Goal: Use online tool/utility: Utilize a website feature to perform a specific function

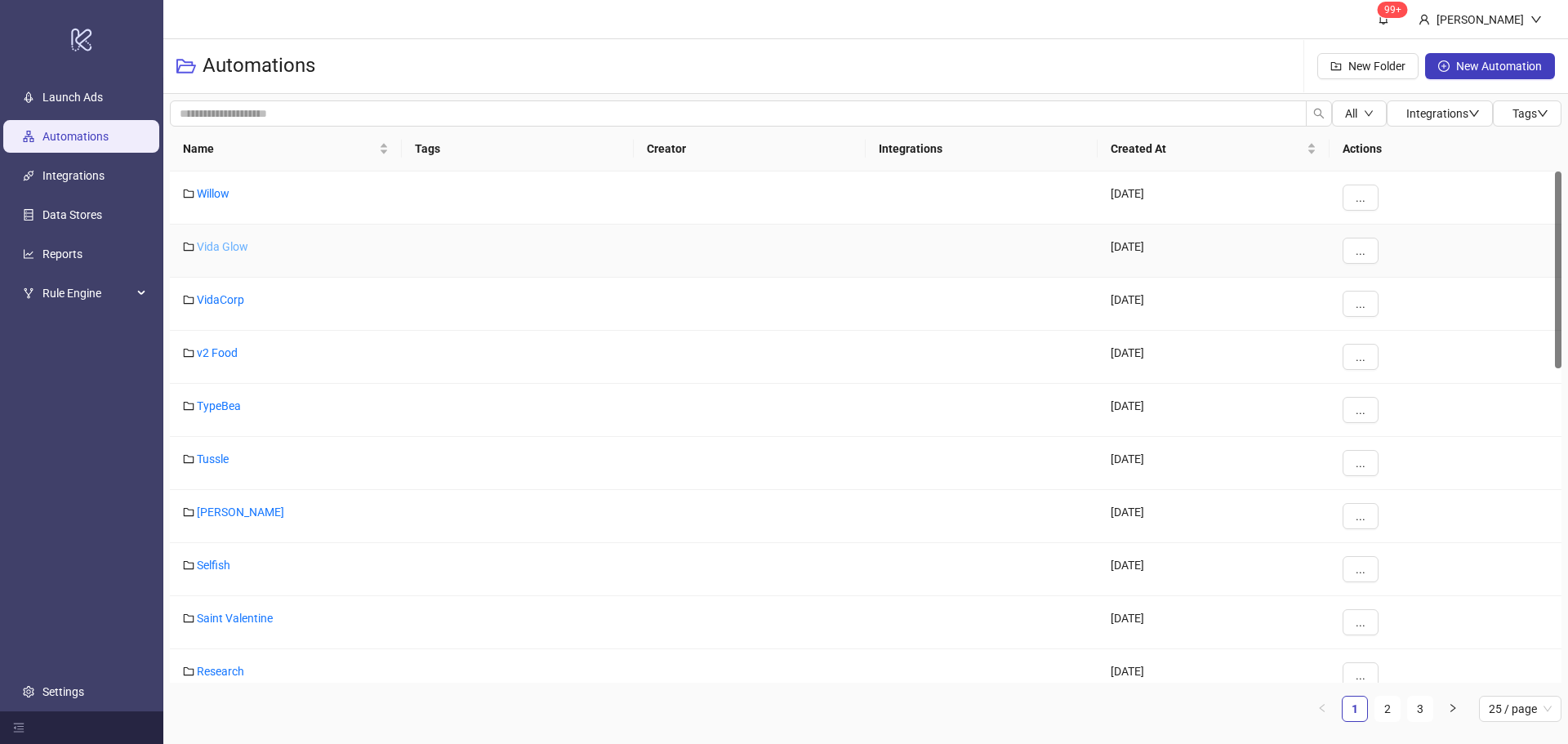
click at [233, 244] on link "Vida Glow" at bounding box center [222, 246] width 51 height 13
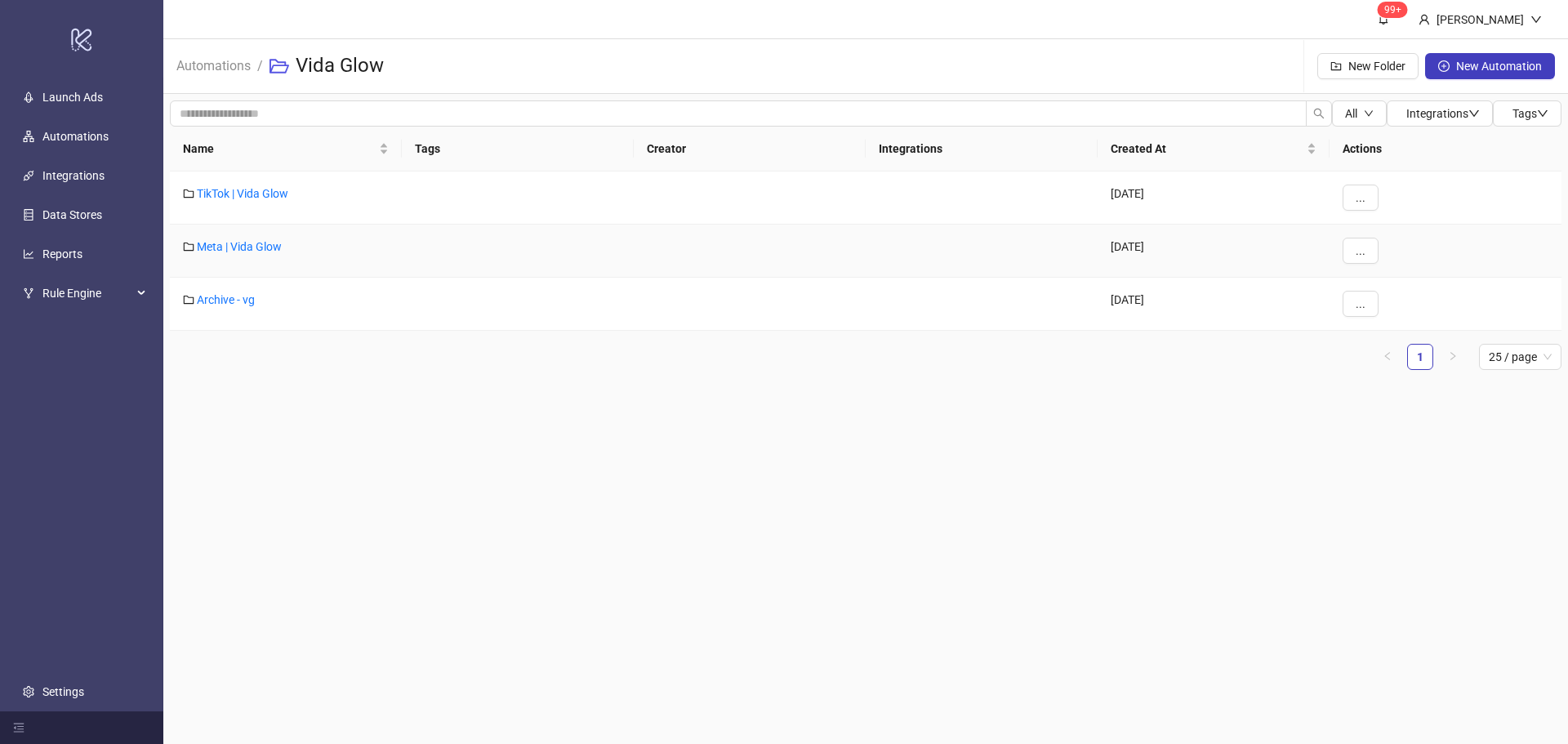
click at [223, 238] on div "Meta | Vida Glow" at bounding box center [285, 251] width 232 height 53
click at [236, 247] on link "Meta | Vida Glow" at bounding box center [239, 246] width 85 height 13
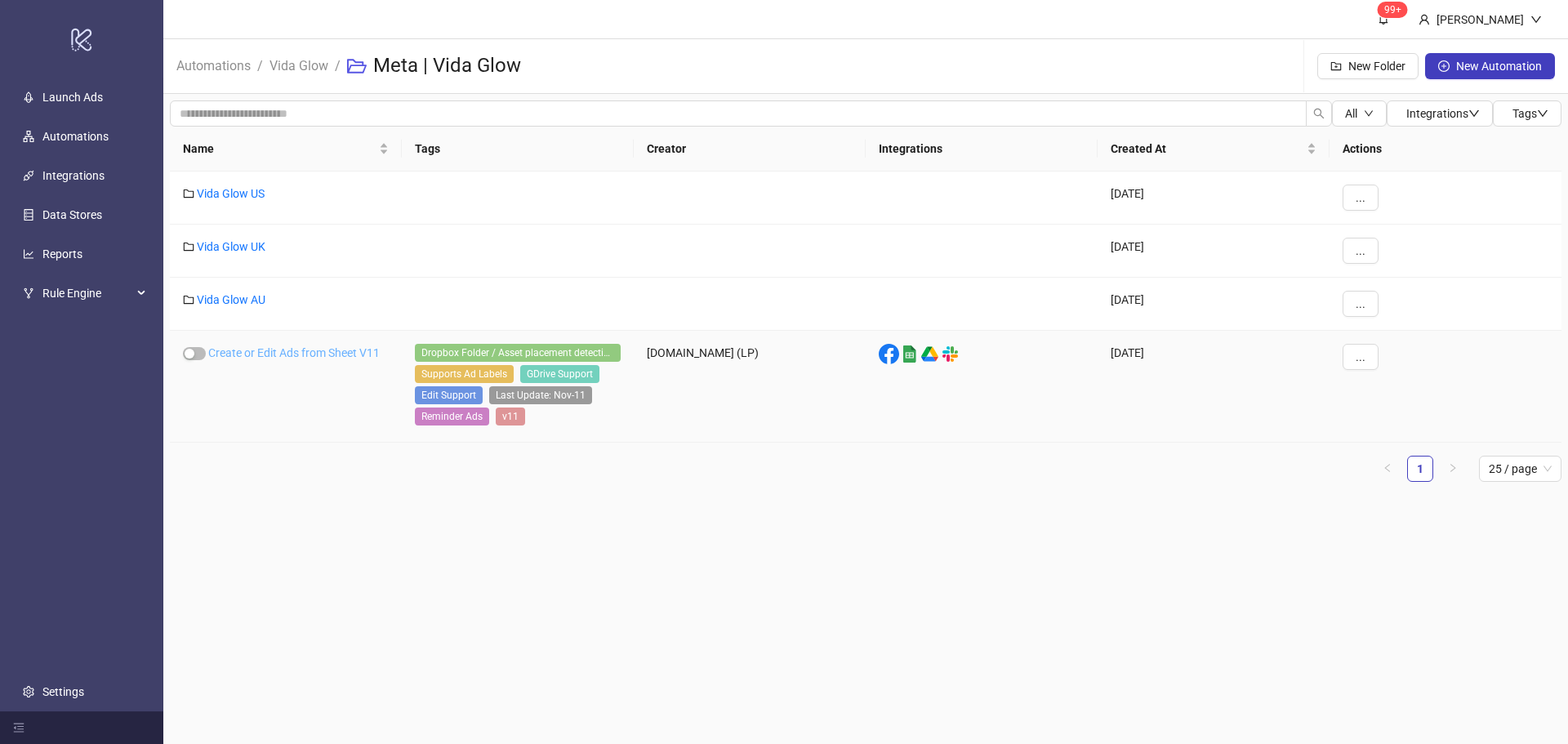
click at [258, 352] on link "Create or Edit Ads from Sheet V11" at bounding box center [294, 353] width 171 height 13
click at [247, 299] on link "Vida Glow AU" at bounding box center [231, 299] width 69 height 13
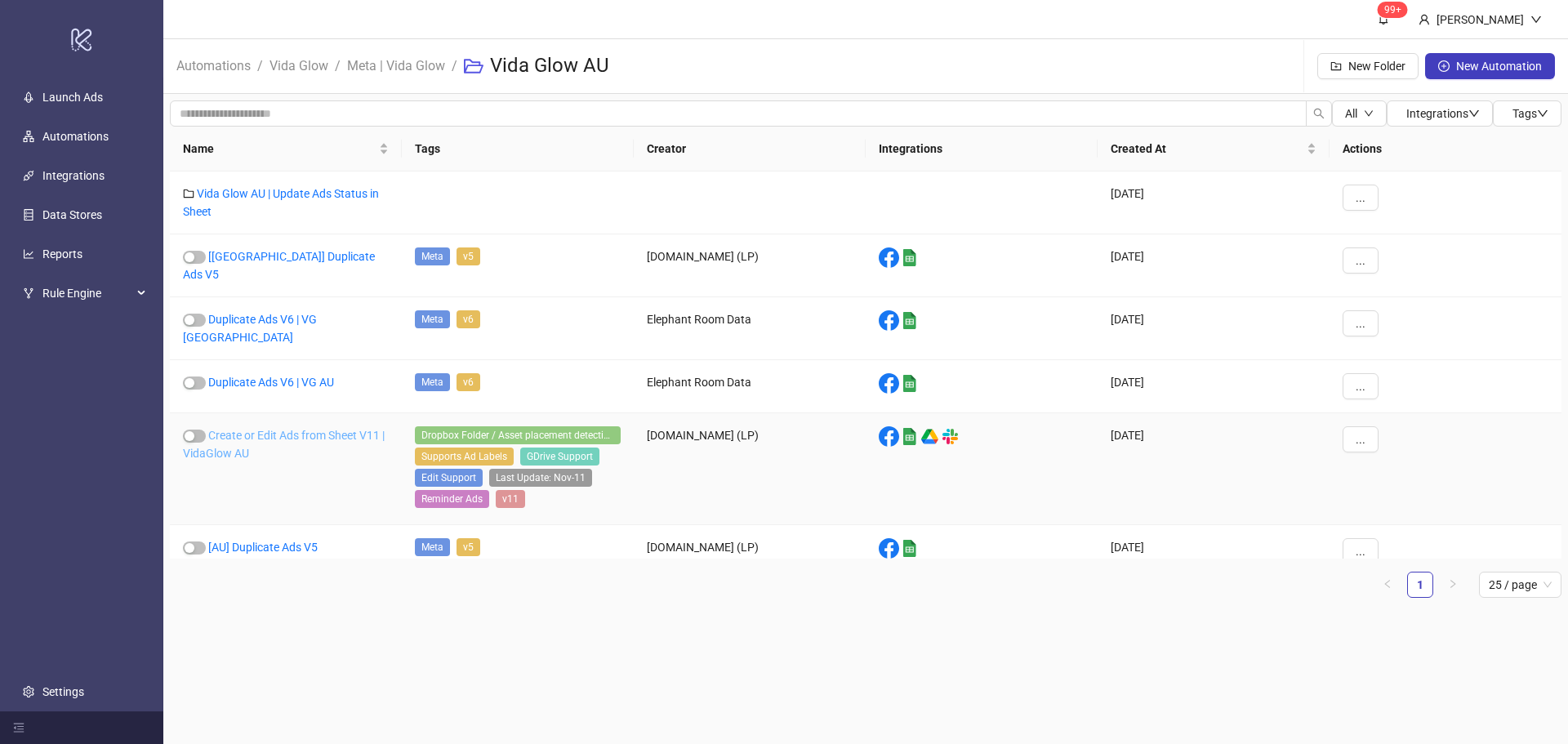
click at [318, 428] on link "Create or Edit Ads from Sheet V11 | VidaGlow AU" at bounding box center [284, 444] width 202 height 31
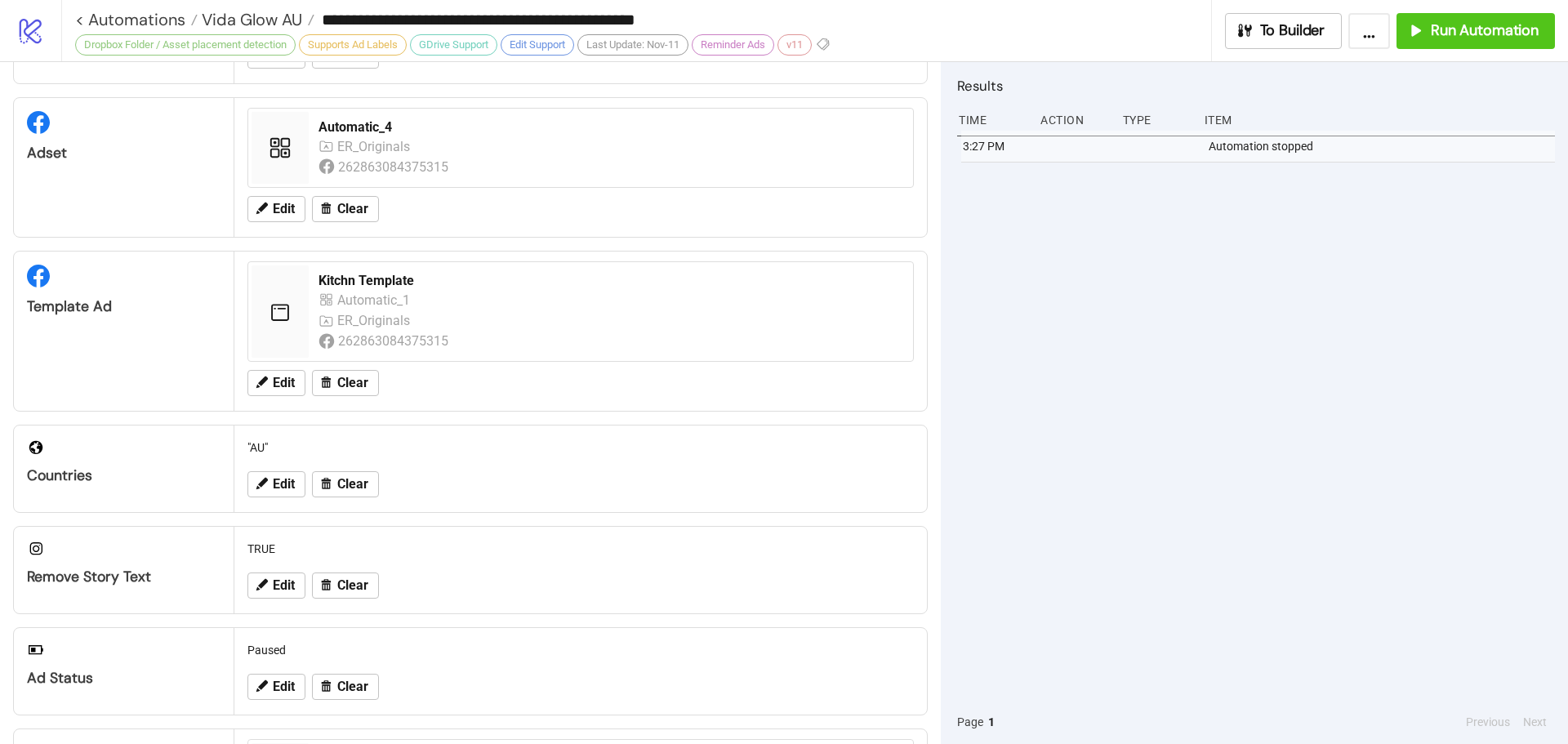
scroll to position [505, 0]
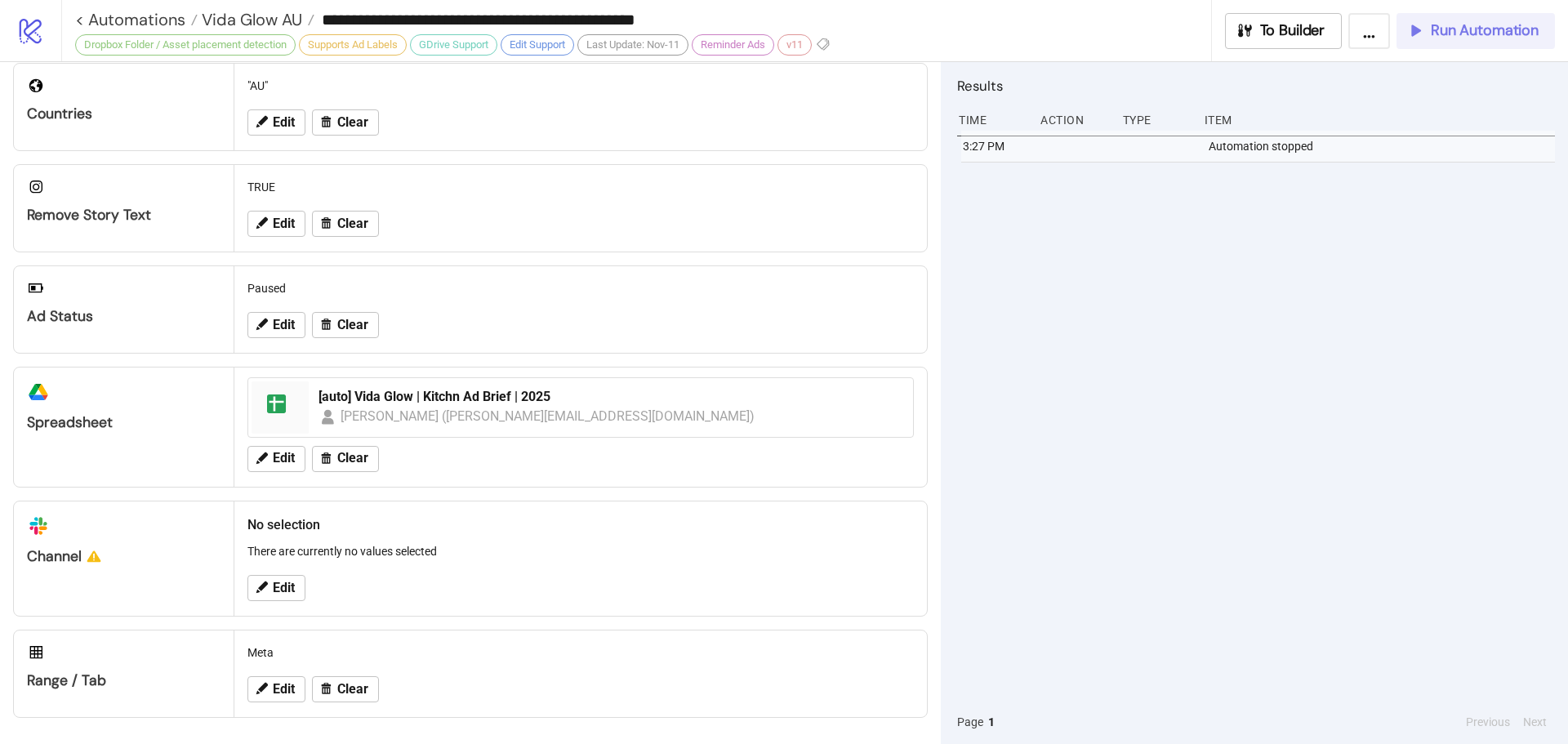
click at [1460, 30] on span "Run Automation" at bounding box center [1484, 31] width 107 height 19
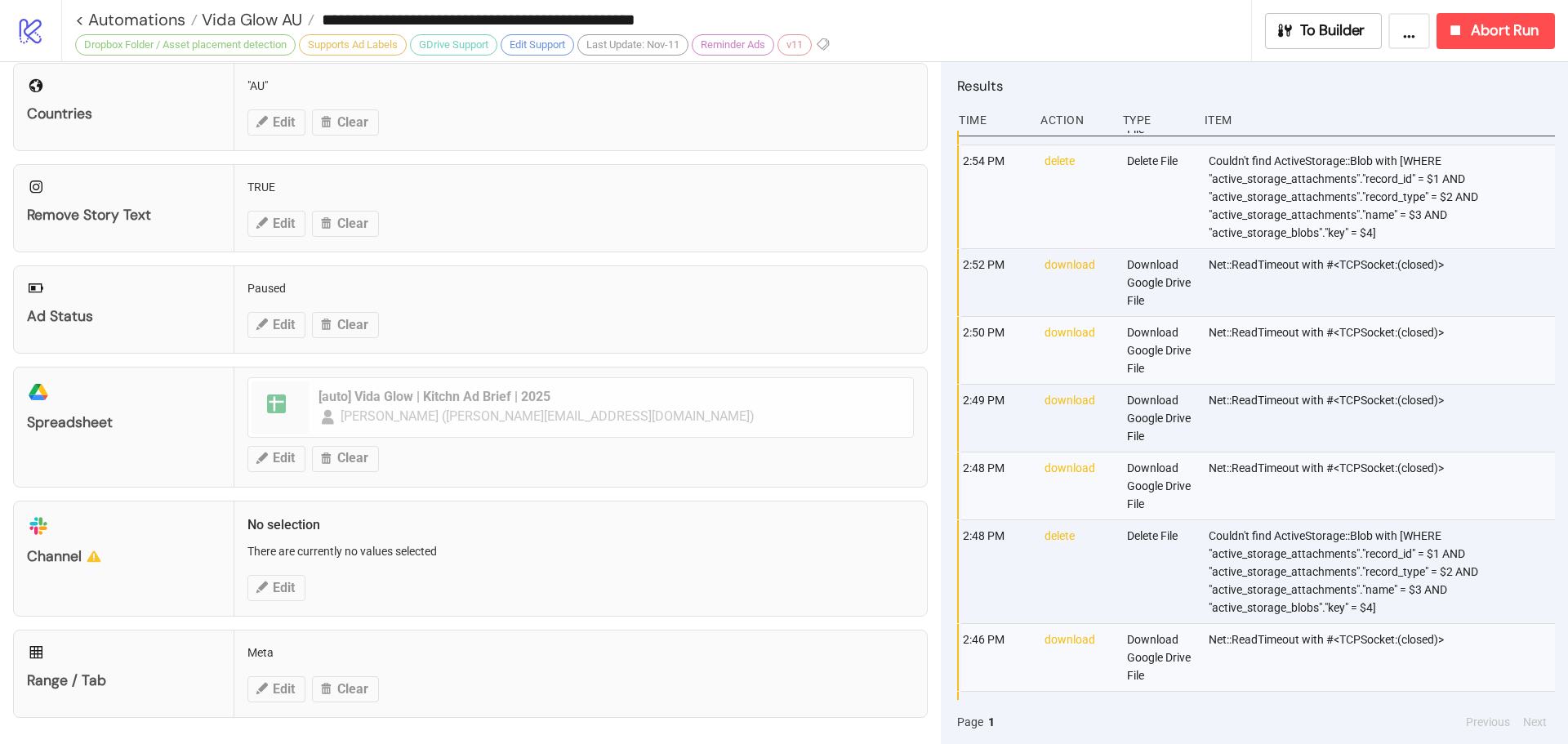
scroll to position [256, 0]
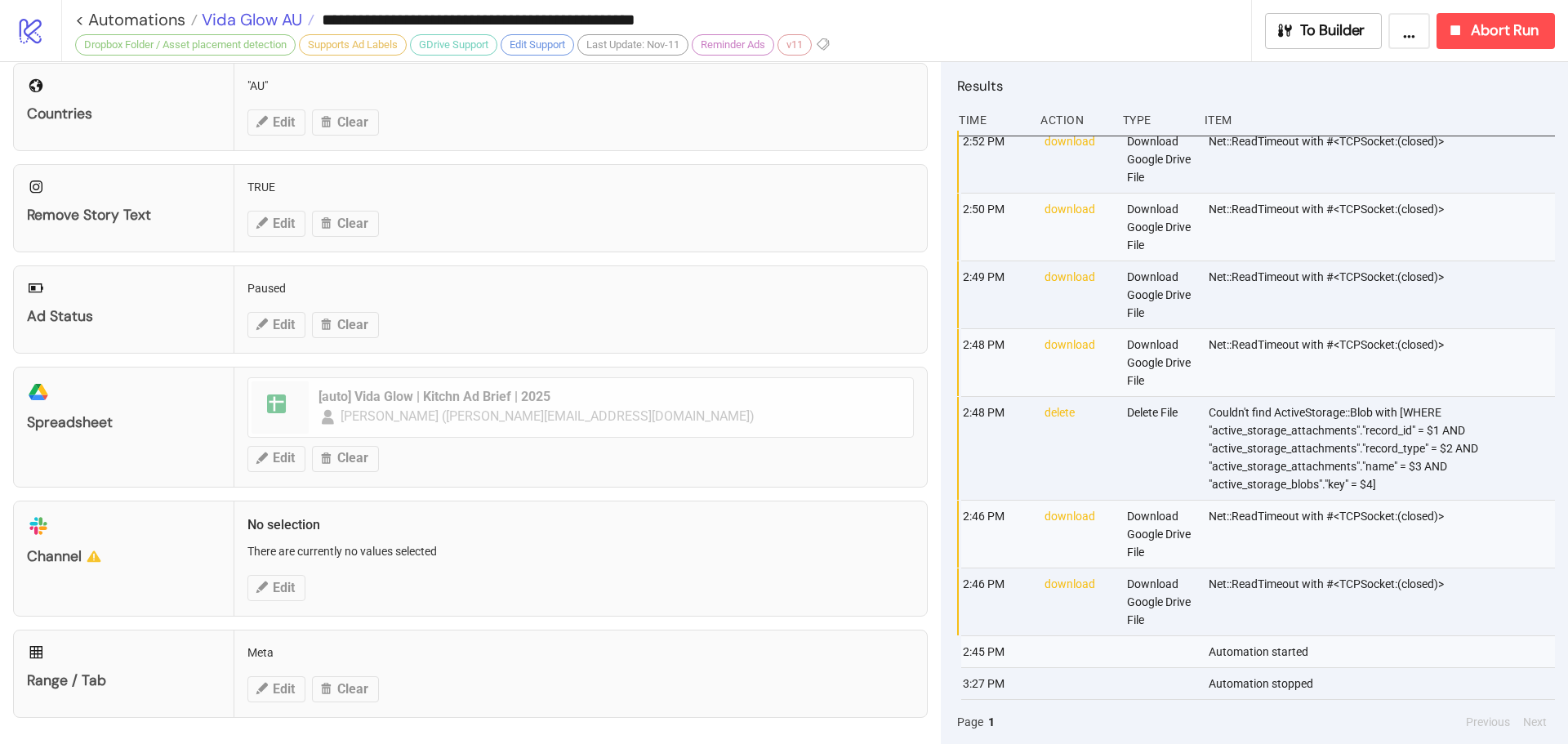
click at [256, 16] on span "Vida Glow AU" at bounding box center [250, 20] width 105 height 22
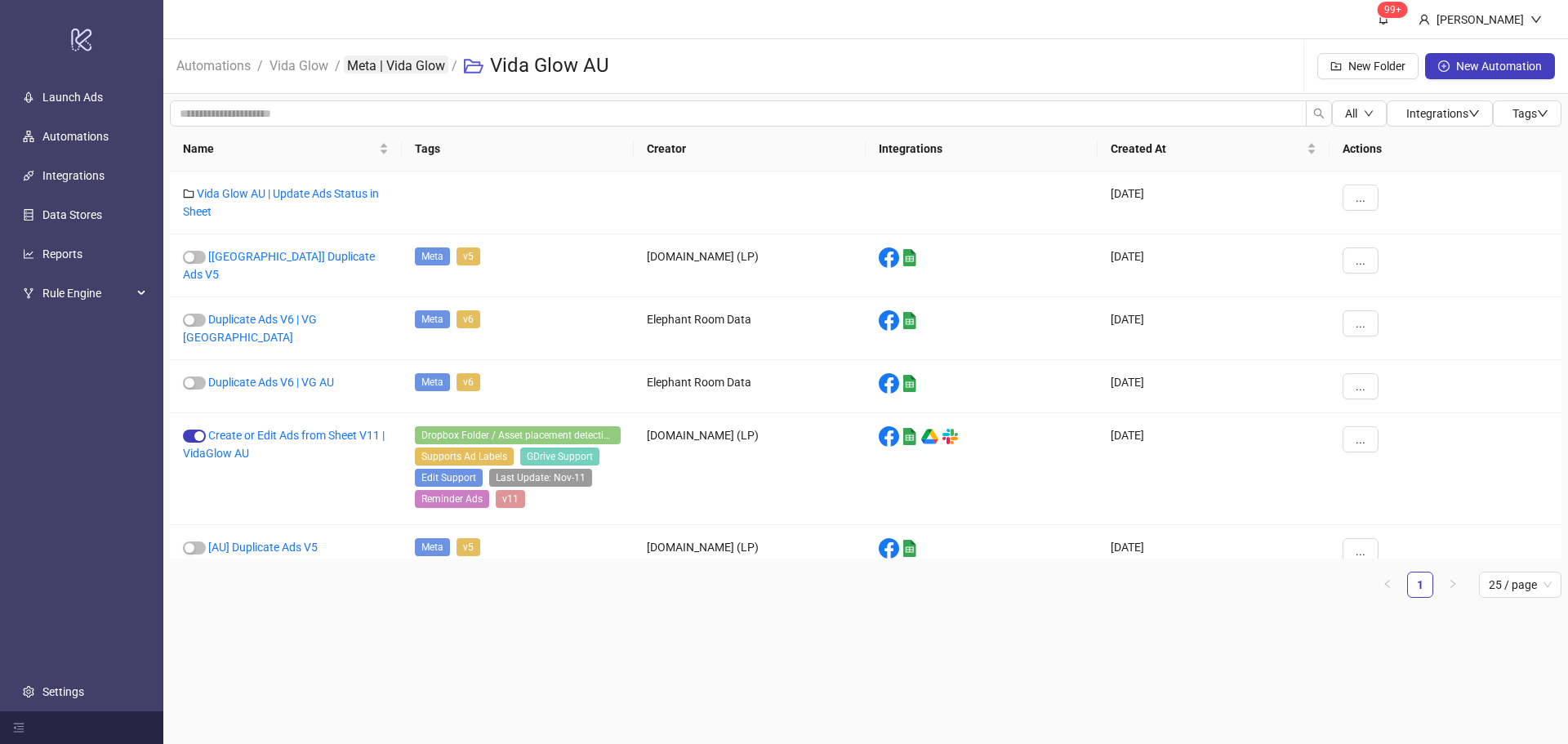
click at [392, 60] on link "Meta | Vida Glow" at bounding box center [396, 65] width 105 height 18
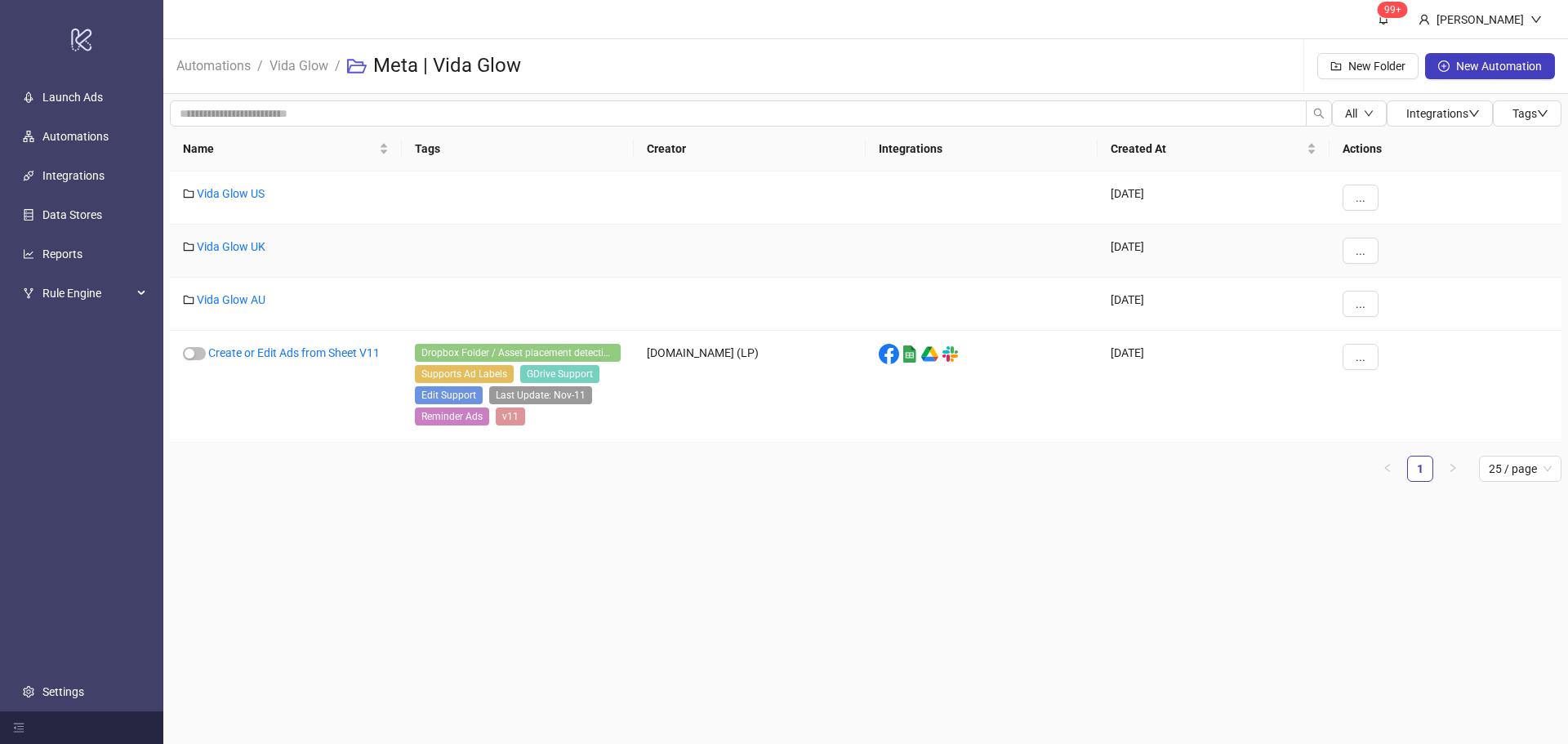
click at [244, 237] on div "Vida Glow UK" at bounding box center [285, 251] width 232 height 53
click at [247, 243] on link "Vida Glow UK" at bounding box center [231, 246] width 69 height 13
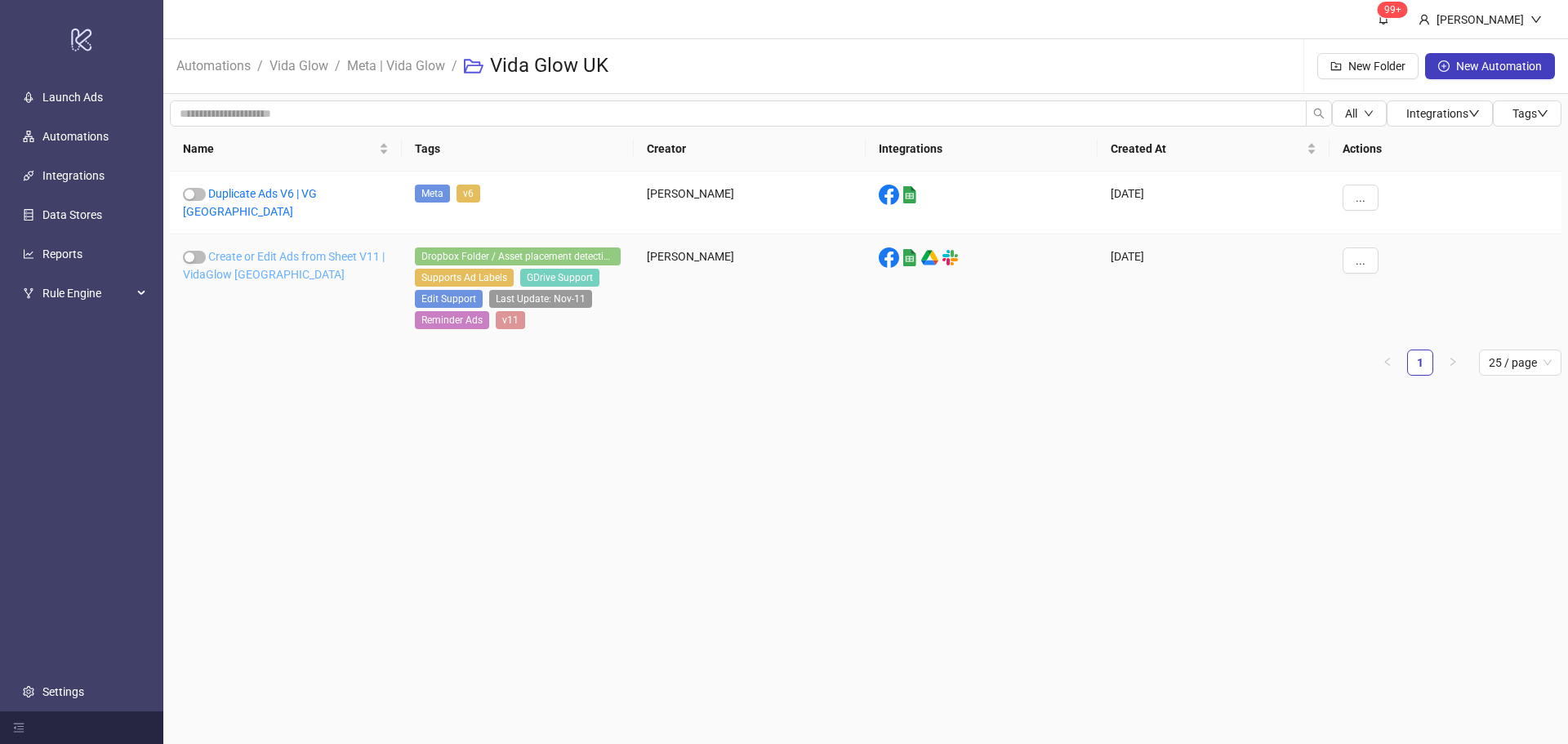
click at [256, 250] on link "Create or Edit Ads from Sheet V11 | VidaGlow UK" at bounding box center [284, 265] width 202 height 31
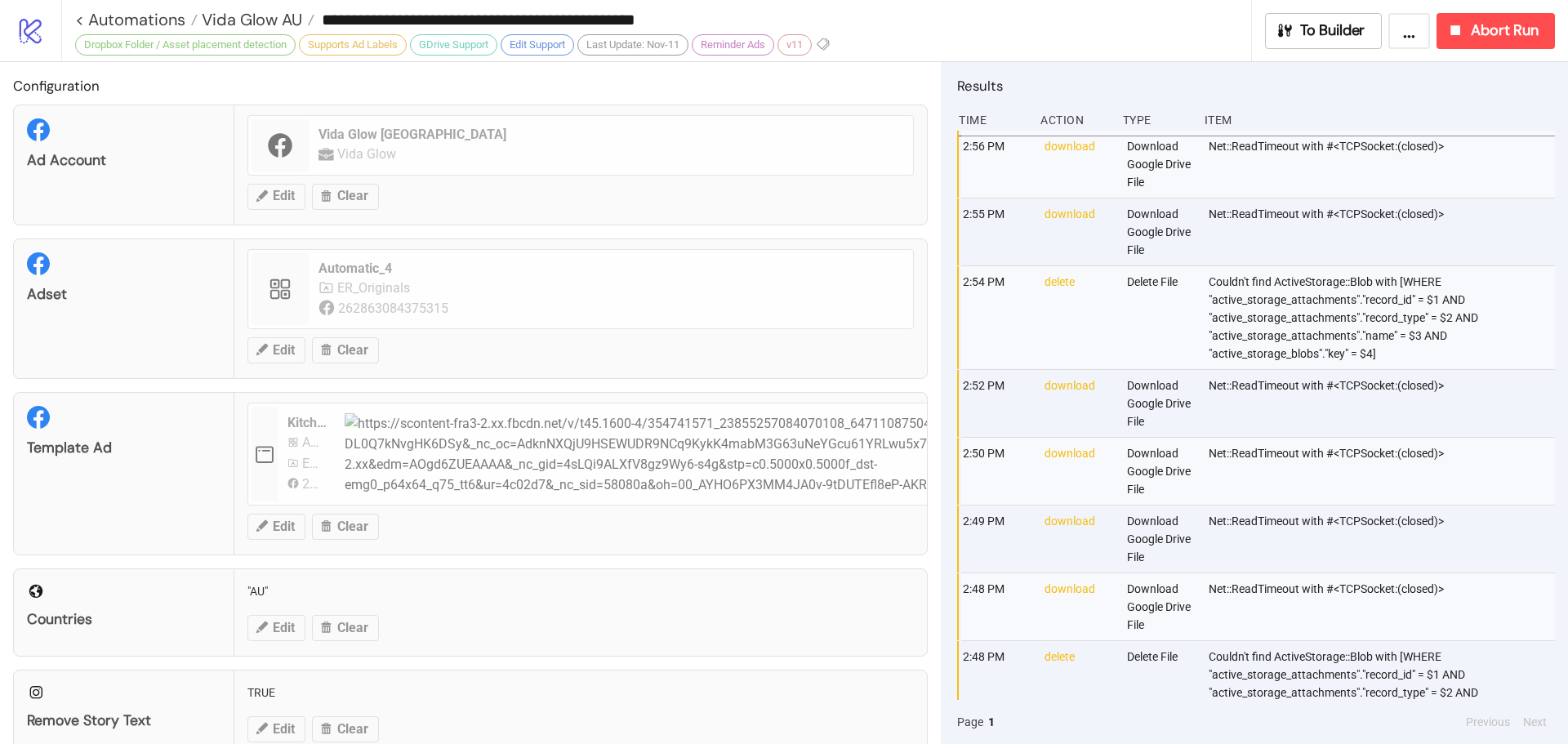
type input "**********"
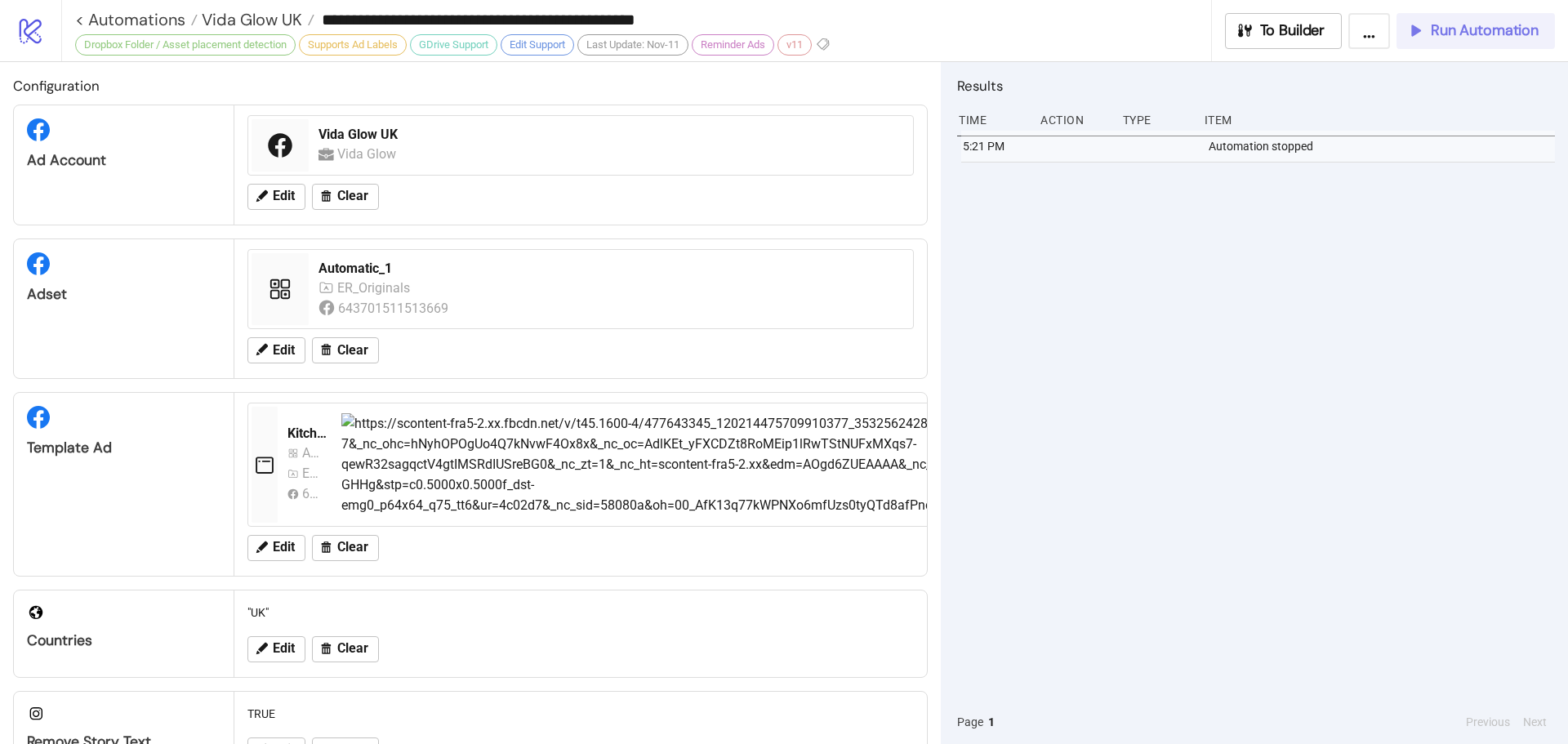
click at [1489, 32] on span "Run Automation" at bounding box center [1484, 31] width 107 height 19
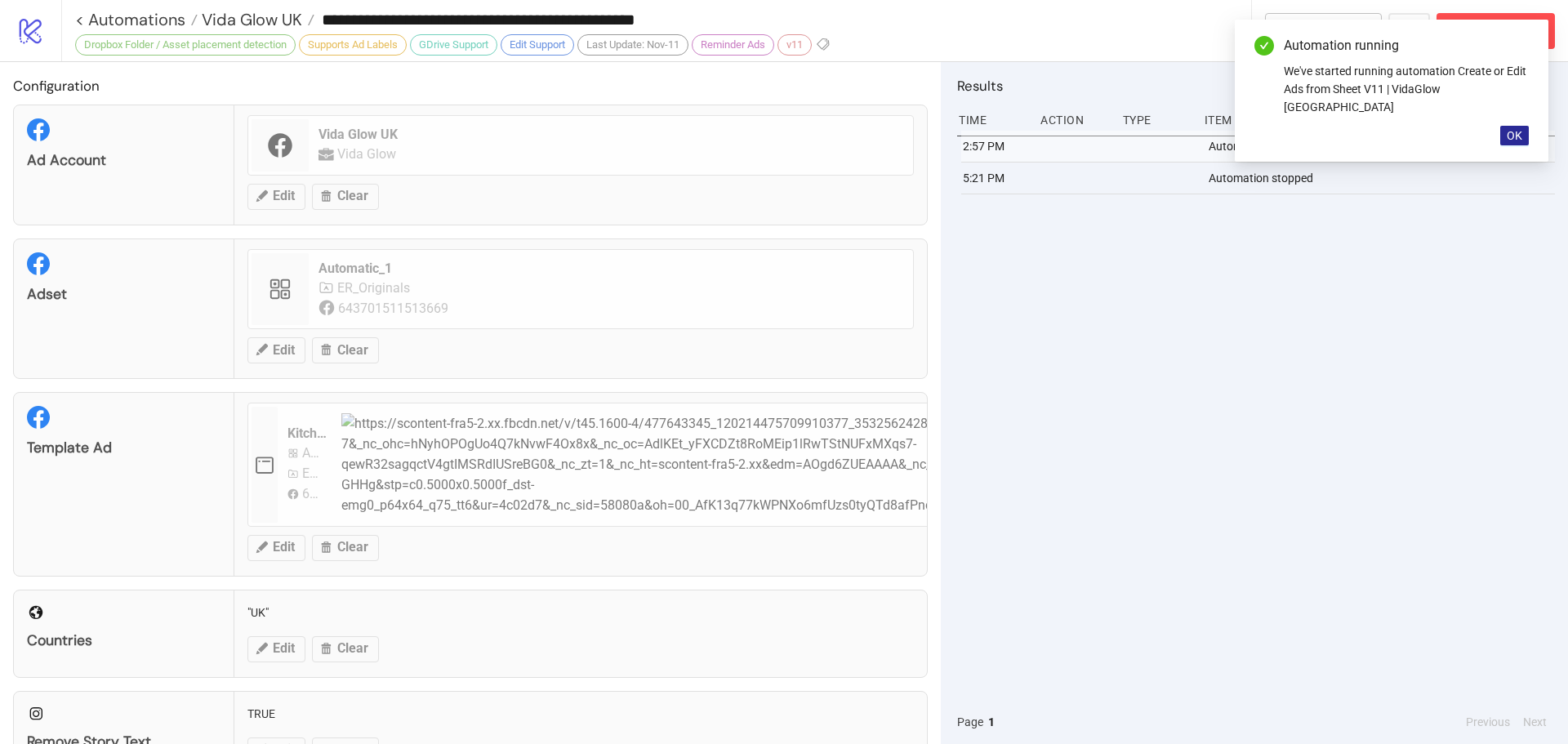
click at [1515, 129] on span "OK" at bounding box center [1514, 135] width 15 height 13
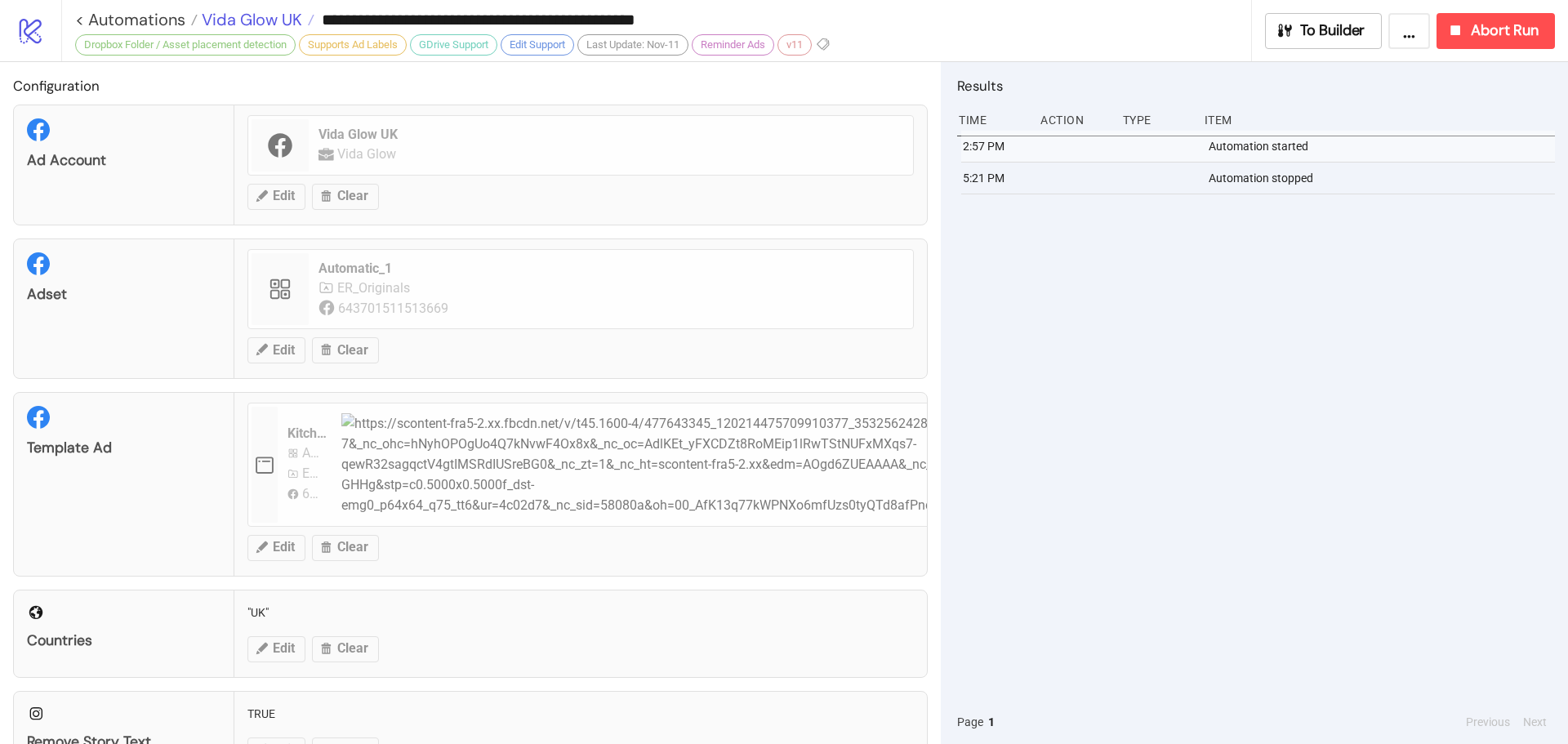
click at [256, 13] on span "Vida Glow UK" at bounding box center [250, 20] width 105 height 22
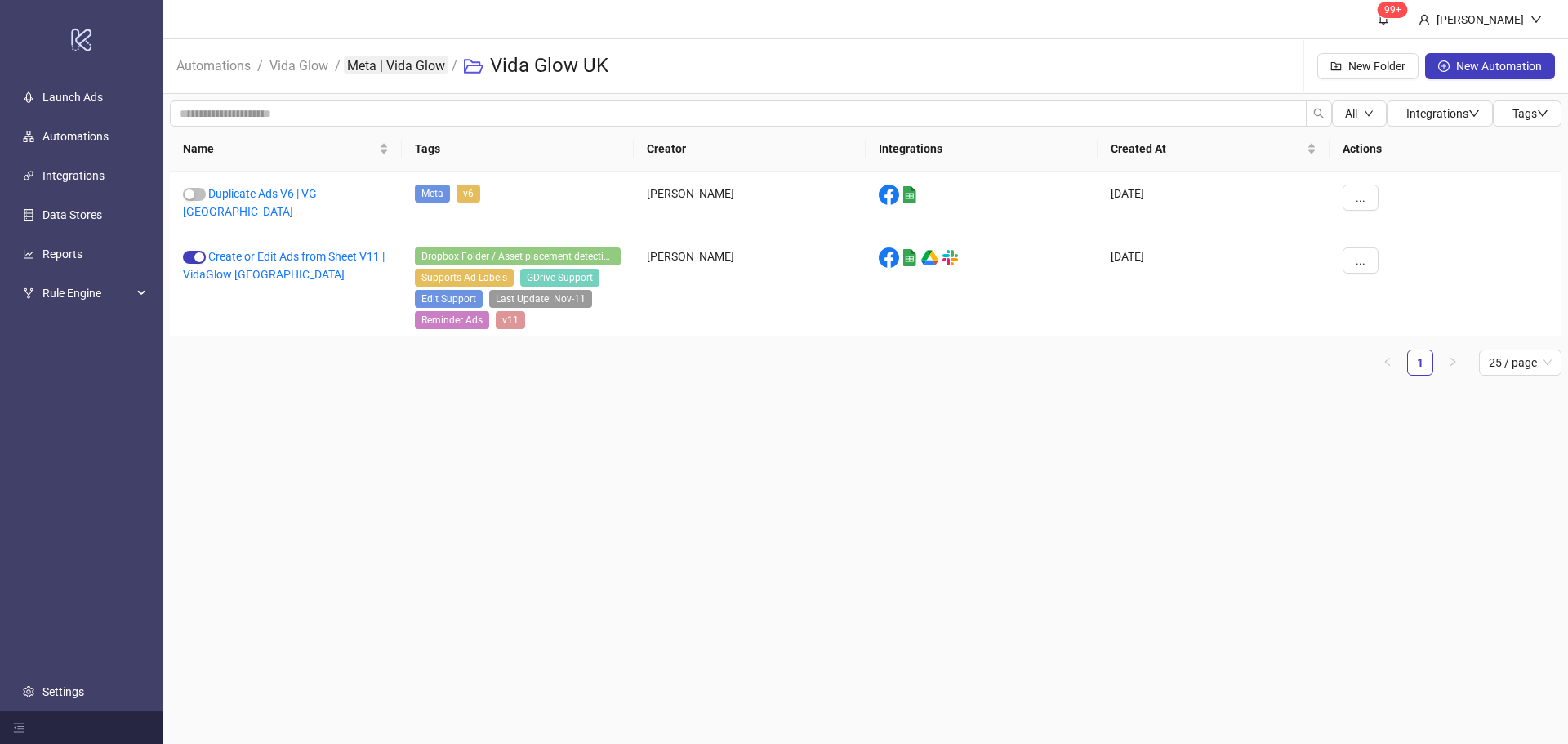
click at [420, 66] on link "Meta | Vida Glow" at bounding box center [396, 65] width 105 height 18
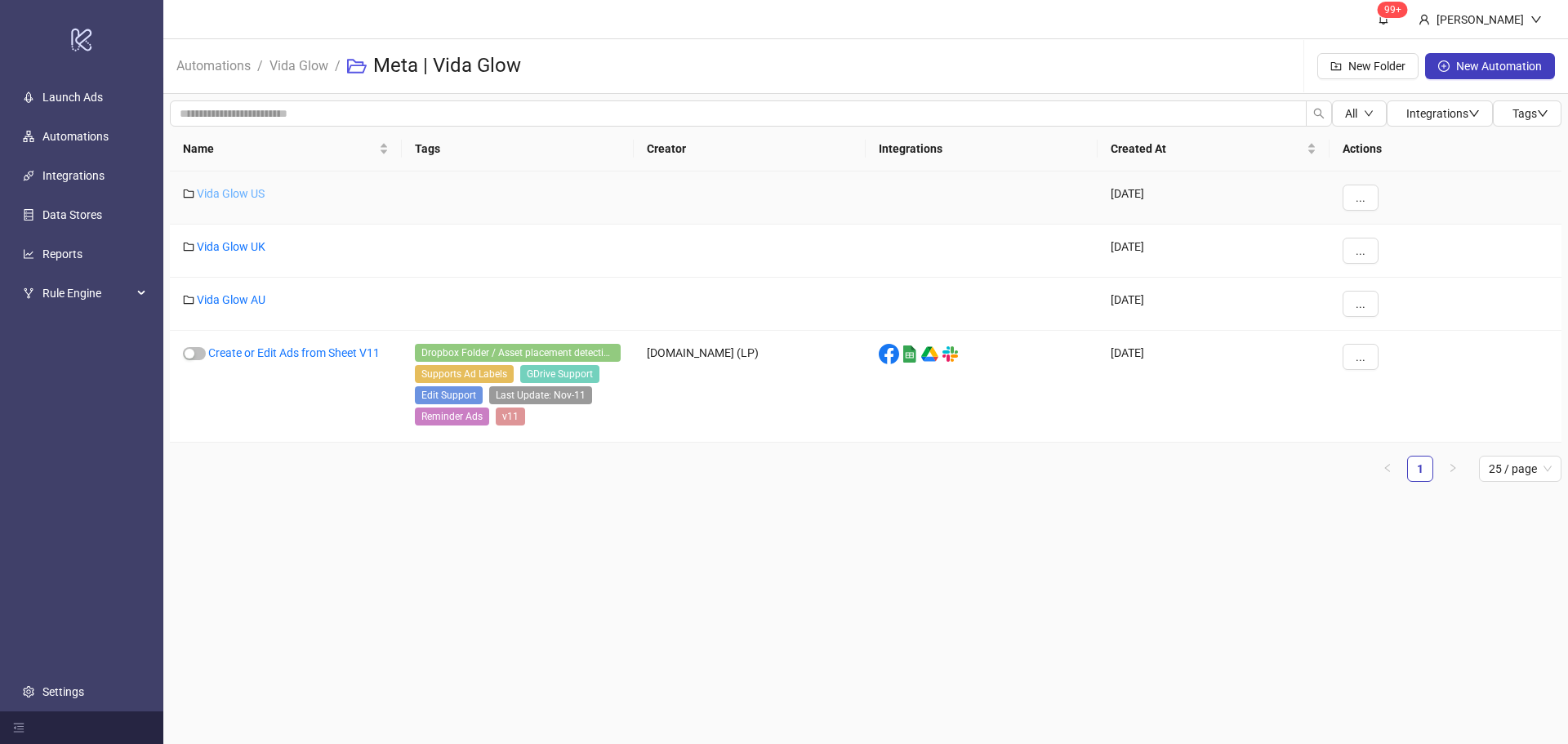
click at [244, 190] on link "Vida Glow US" at bounding box center [230, 193] width 68 height 13
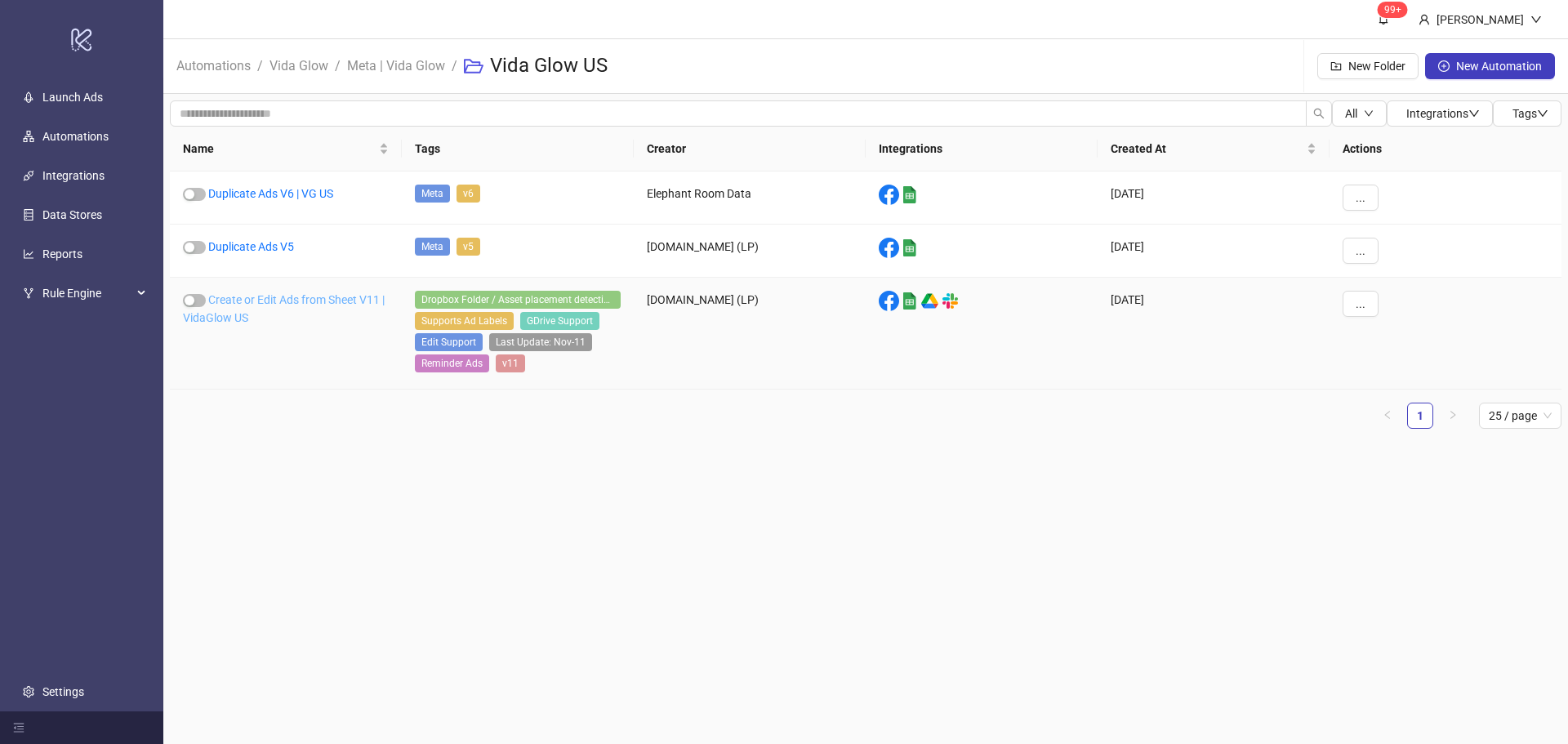
click at [239, 297] on link "Create or Edit Ads from Sheet V11 | VidaGlow US" at bounding box center [284, 308] width 202 height 31
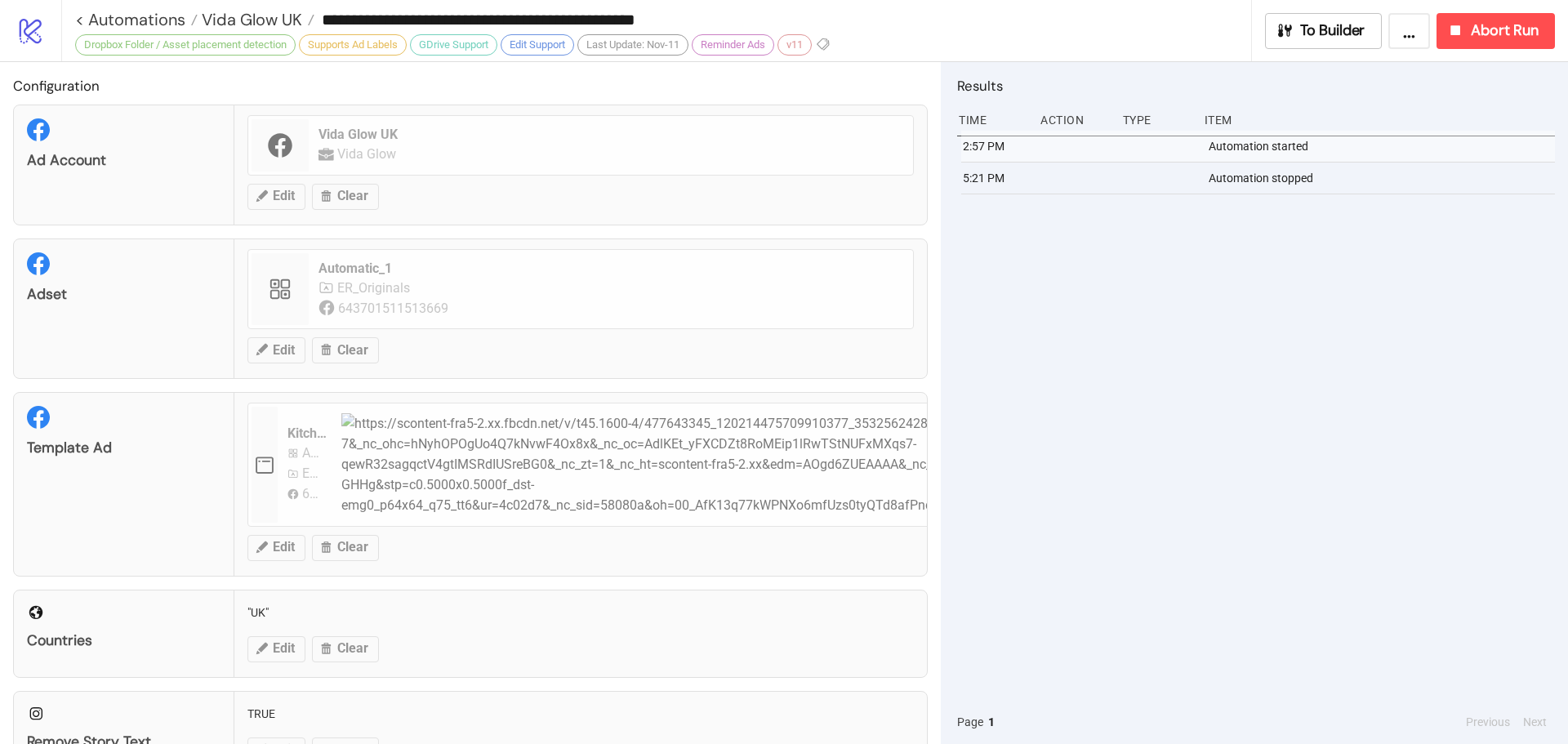
type input "**********"
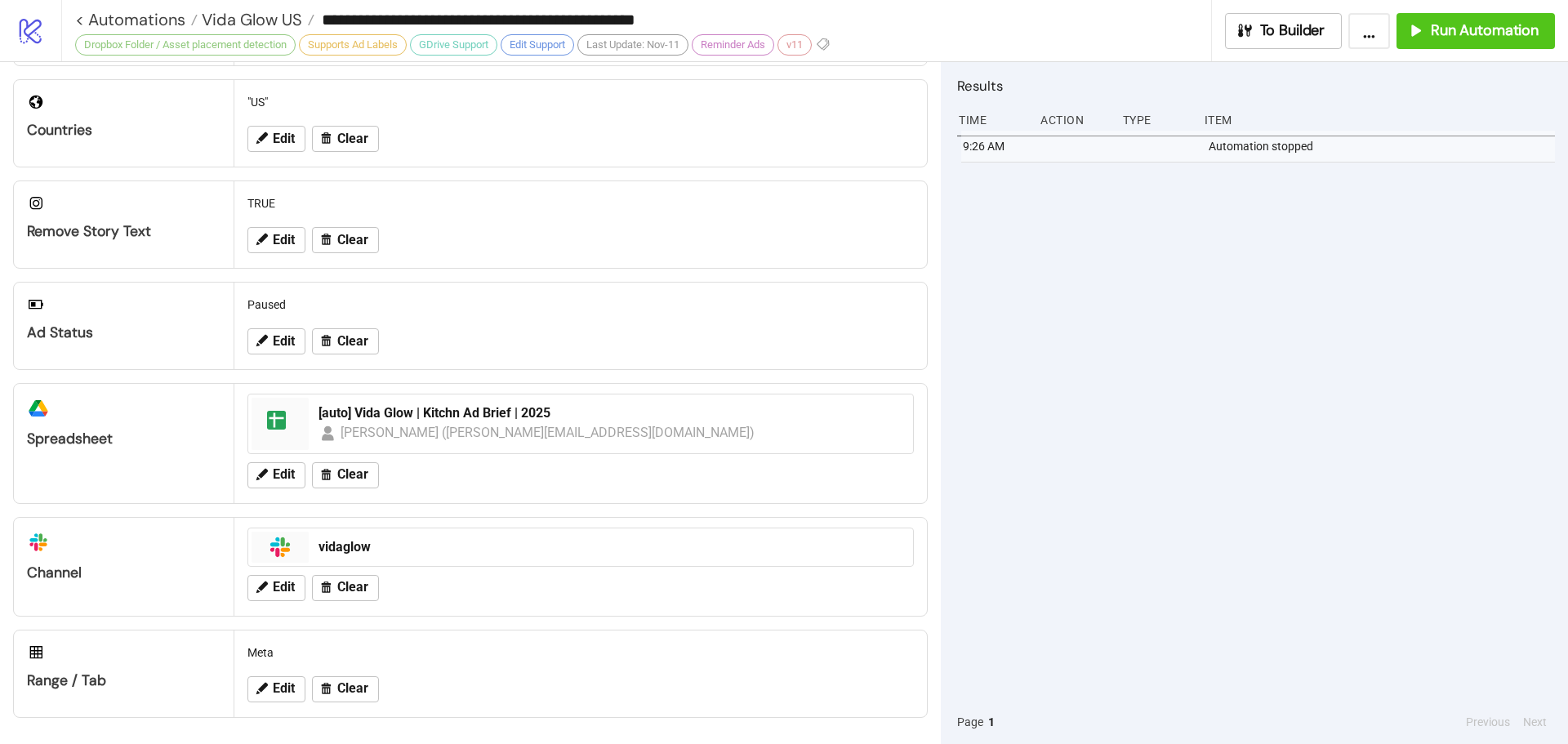
scroll to position [486, 0]
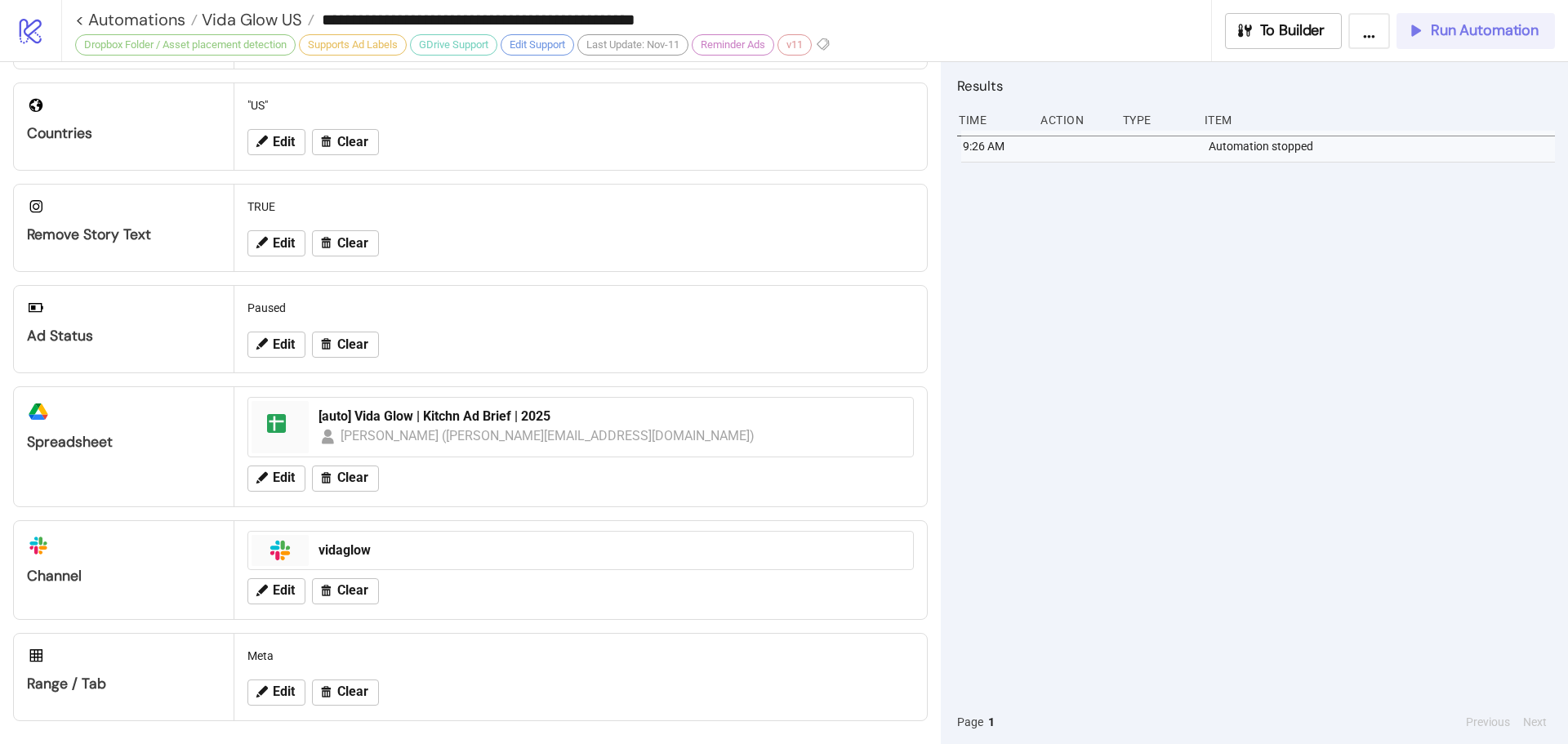
click at [1465, 40] on button "Run Automation" at bounding box center [1476, 31] width 159 height 36
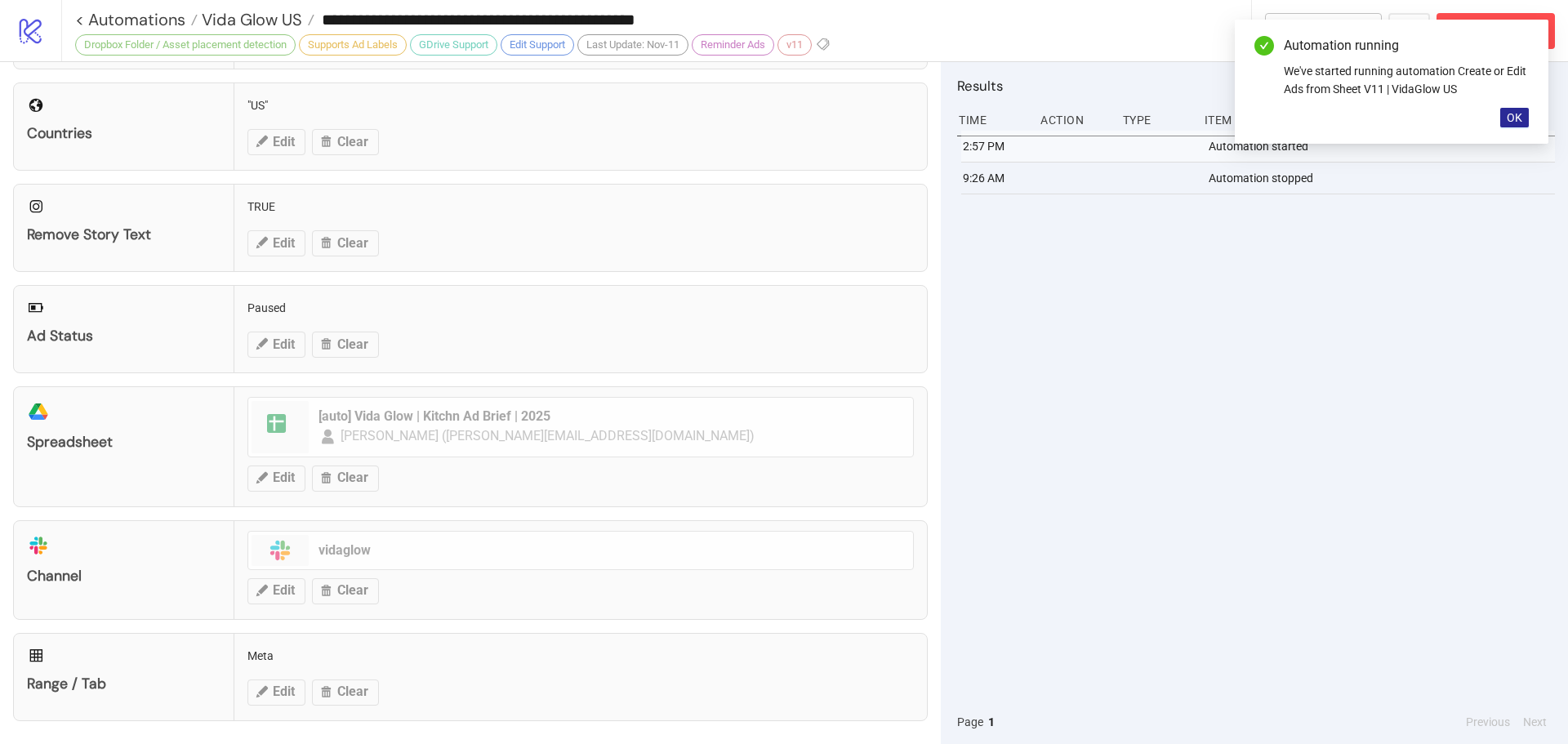
click at [1522, 117] on button "OK" at bounding box center [1515, 117] width 29 height 20
